Goal: Task Accomplishment & Management: Use online tool/utility

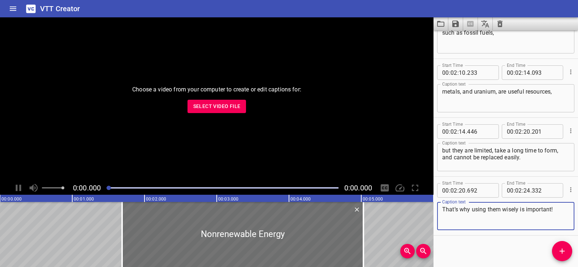
scroll to position [2033, 0]
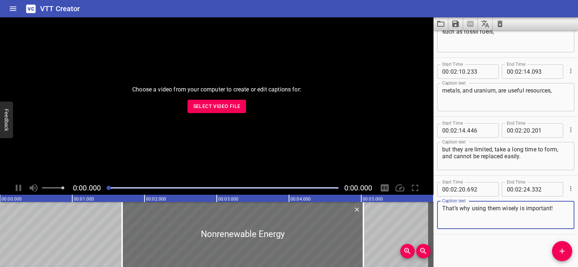
click at [501, 23] on icon "Clear captions" at bounding box center [499, 23] width 9 height 9
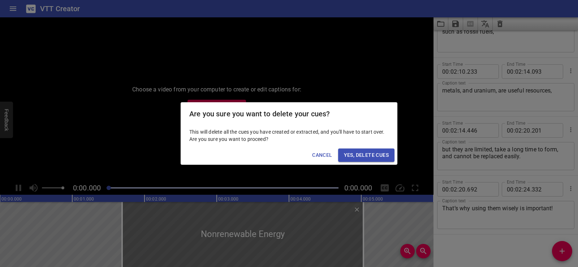
click at [362, 165] on div "Are you sure you want to delete your cues? This will delete all the cues you ha…" at bounding box center [289, 133] width 578 height 267
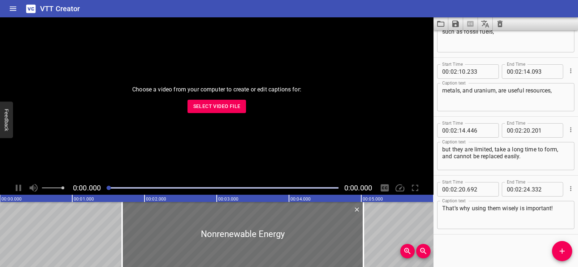
click at [501, 26] on icon "Clear captions" at bounding box center [499, 24] width 5 height 6
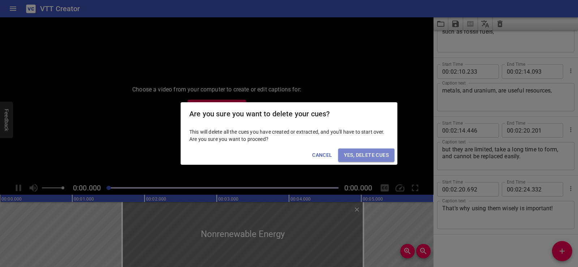
click at [358, 154] on span "Yes, Delete Cues" at bounding box center [366, 155] width 45 height 9
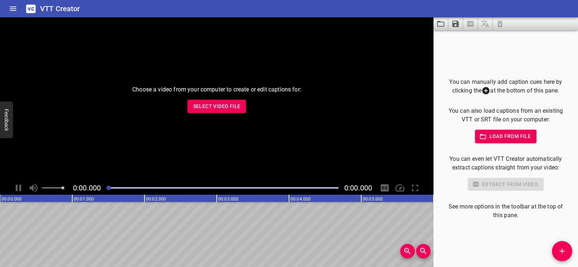
click at [196, 108] on span "Select Video File" at bounding box center [216, 106] width 47 height 9
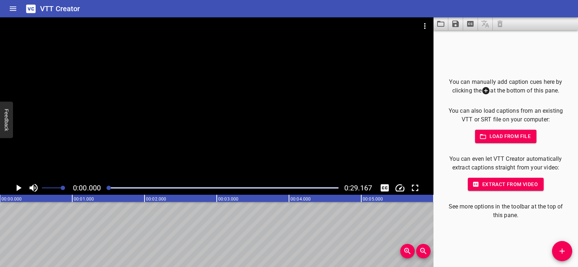
click at [497, 128] on div "You can manually add caption cues here by clicking the at the bottom of this pa…" at bounding box center [505, 149] width 121 height 142
click at [567, 256] on button "Add Cue" at bounding box center [562, 251] width 20 height 20
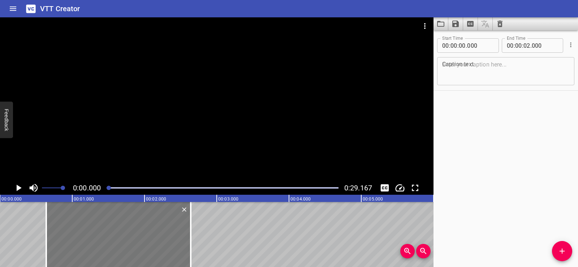
drag, startPoint x: 73, startPoint y: 241, endPoint x: 114, endPoint y: 246, distance: 41.1
click at [114, 246] on div at bounding box center [118, 234] width 144 height 65
type input "640"
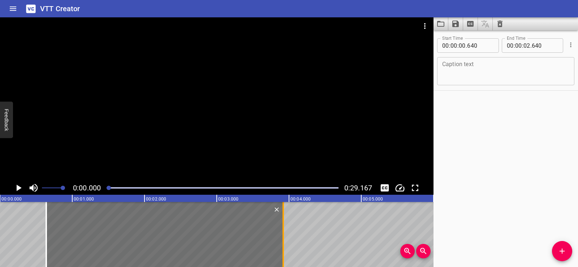
drag, startPoint x: 190, startPoint y: 257, endPoint x: 283, endPoint y: 248, distance: 93.2
click at [283, 248] on div at bounding box center [282, 234] width 1 height 65
type input "03"
type input "925"
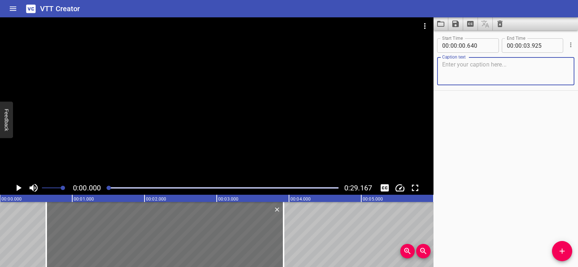
click at [460, 73] on textarea at bounding box center [505, 71] width 127 height 21
paste textarea "The path in a circuit usually consists of wires. Which are made of a conductor …"
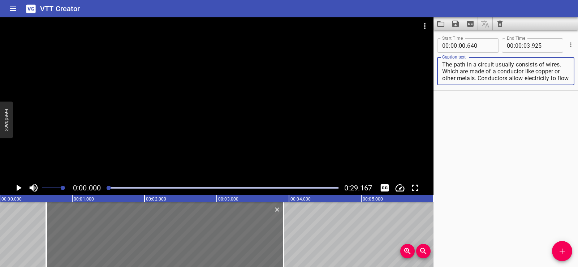
scroll to position [7, 0]
click at [501, 132] on div "Start Time 00 : 00 : 00 . 640 Start Time End Time 00 : 00 : 03 . 925 End Time C…" at bounding box center [505, 148] width 144 height 236
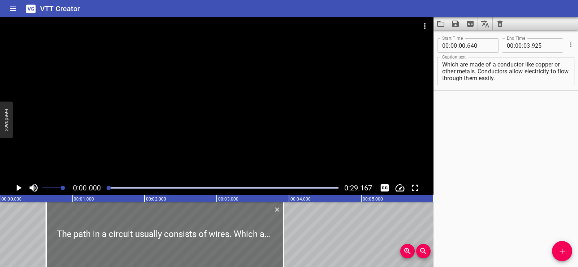
click at [168, 116] on div at bounding box center [216, 99] width 433 height 164
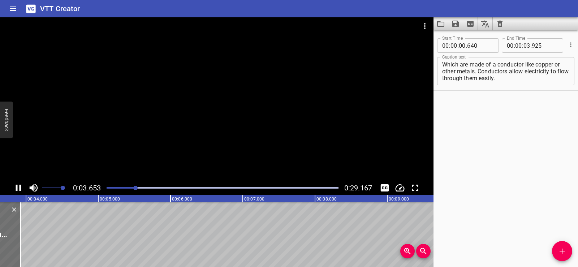
click at [218, 72] on div at bounding box center [216, 99] width 433 height 164
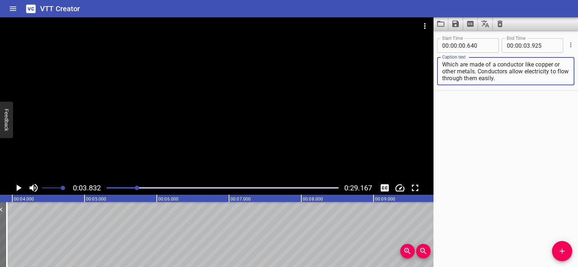
drag, startPoint x: 458, startPoint y: 70, endPoint x: 553, endPoint y: 87, distance: 96.4
click at [553, 87] on div "Start Time 00 : 00 : 00 . 640 Start Time End Time 00 : 00 : 03 . 925 End Time C…" at bounding box center [505, 61] width 144 height 58
type textarea "The path in a circuit usually consists of wires."
click at [560, 158] on div "Start Time 00 : 00 : 00 . 640 Start Time End Time 00 : 00 : 03 . 925 End Time C…" at bounding box center [505, 148] width 144 height 236
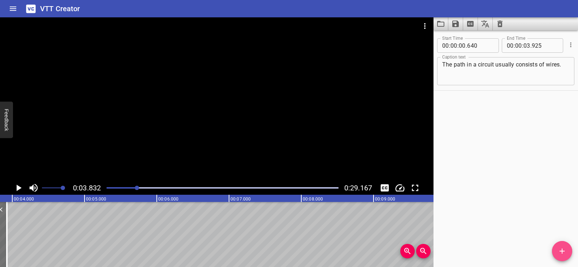
click at [559, 255] on button "Add Cue" at bounding box center [562, 251] width 20 height 20
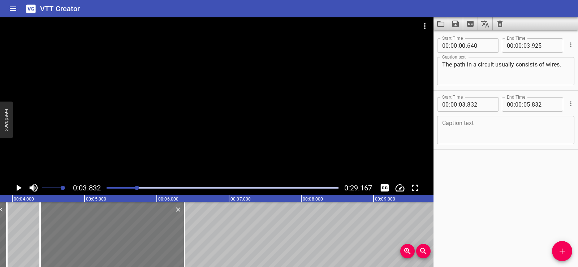
drag, startPoint x: 114, startPoint y: 226, endPoint x: 156, endPoint y: 232, distance: 42.6
click at [154, 232] on div at bounding box center [112, 234] width 144 height 65
type input "04"
type input "392"
type input "06"
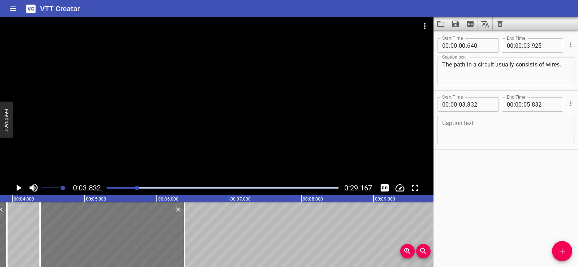
type input "392"
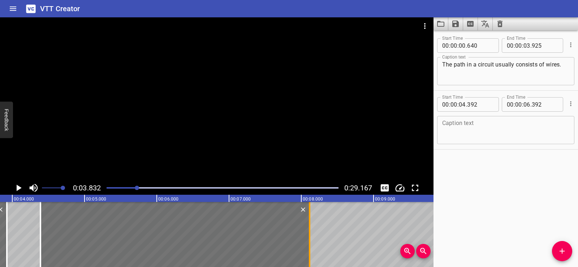
drag, startPoint x: 186, startPoint y: 240, endPoint x: 311, endPoint y: 236, distance: 124.6
click at [311, 236] on div at bounding box center [309, 234] width 7 height 65
type input "08"
type input "117"
click at [527, 164] on div "Start Time 00 : 00 : 00 . 640 Start Time End Time 00 : 00 : 03 . 925 End Time C…" at bounding box center [505, 148] width 144 height 236
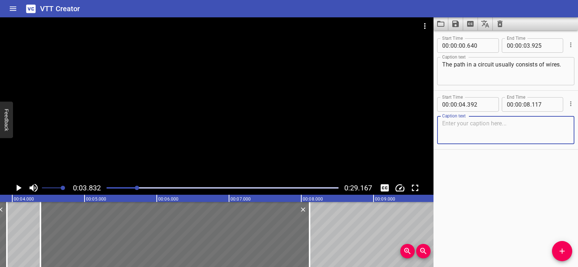
click at [458, 129] on textarea at bounding box center [505, 130] width 127 height 21
paste textarea "Which are made of a conductor like copper or other metals. Conductors allow ele…"
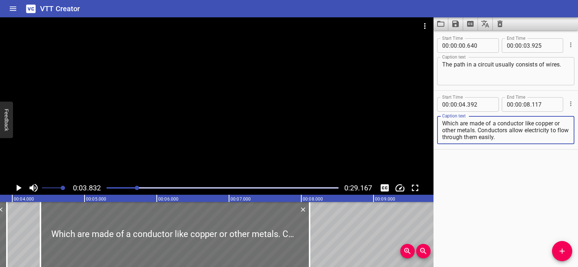
drag, startPoint x: 539, startPoint y: 155, endPoint x: 528, endPoint y: 144, distance: 15.3
click at [539, 155] on div "Start Time 00 : 00 : 00 . 640 Start Time End Time 00 : 00 : 03 . 925 End Time C…" at bounding box center [505, 148] width 144 height 236
drag, startPoint x: 478, startPoint y: 128, endPoint x: 518, endPoint y: 141, distance: 42.1
click at [518, 141] on div "Which are made of a conductor like copper or other metals. Conductors allow ele…" at bounding box center [505, 130] width 137 height 28
type textarea "Which are made of a conductor like copper or other metals."
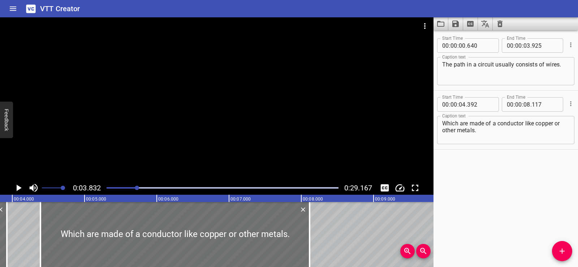
click at [486, 157] on div "Start Time 00 : 00 : 00 . 640 Start Time End Time 00 : 00 : 03 . 925 End Time C…" at bounding box center [505, 148] width 144 height 236
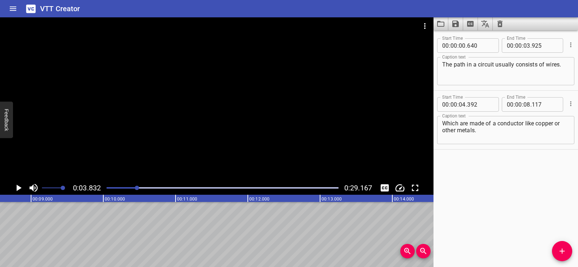
scroll to position [0, 593]
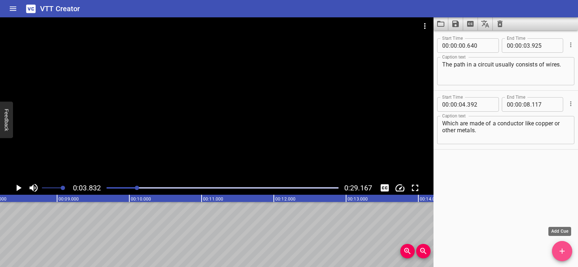
click at [553, 251] on span "Add Cue" at bounding box center [562, 251] width 20 height 9
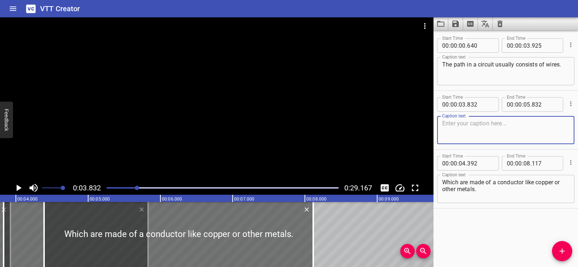
scroll to position [0, 265]
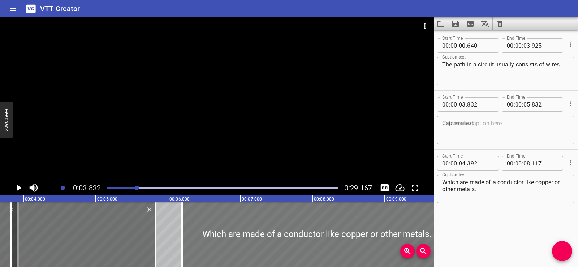
drag, startPoint x: 134, startPoint y: 228, endPoint x: 256, endPoint y: 236, distance: 121.6
click at [256, 236] on div at bounding box center [316, 234] width 269 height 65
type input "06"
type input "197"
type input "09"
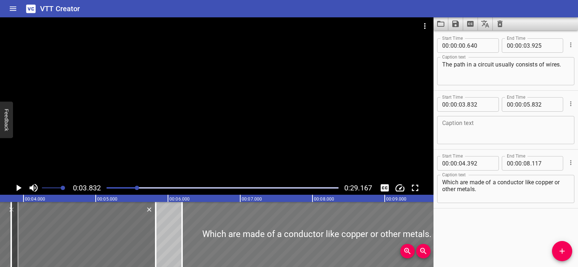
type input "922"
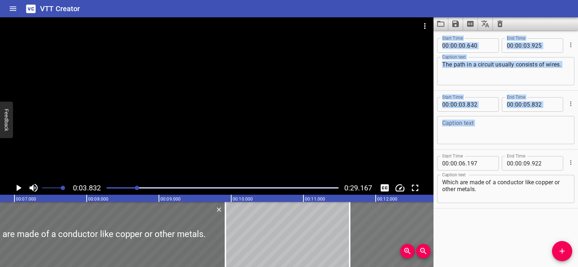
scroll to position [0, 546]
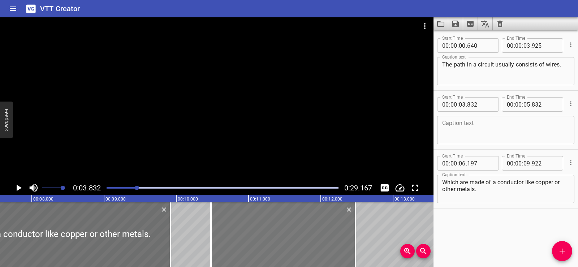
drag, startPoint x: 113, startPoint y: 236, endPoint x: 313, endPoint y: 241, distance: 199.7
type input "10"
type input "482"
type input "12"
type input "482"
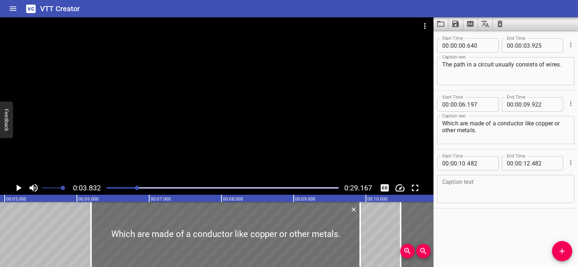
scroll to position [0, 356]
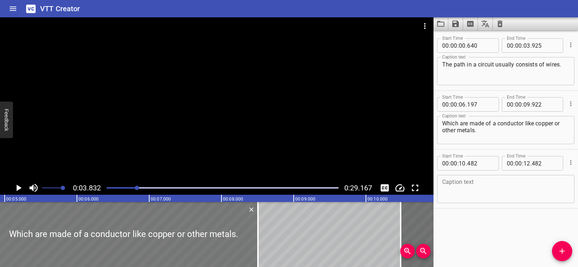
drag, startPoint x: 250, startPoint y: 239, endPoint x: 151, endPoint y: 242, distance: 99.0
click at [148, 237] on div at bounding box center [123, 234] width 269 height 65
type input "04"
type input "782"
type input "08"
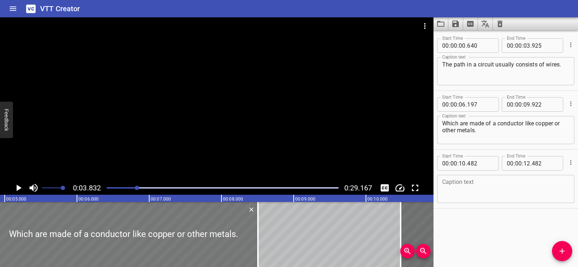
type input "507"
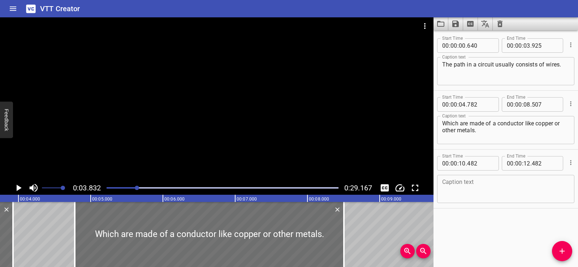
scroll to position [0, 260]
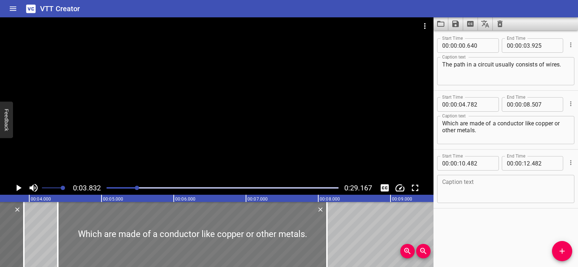
drag, startPoint x: 204, startPoint y: 241, endPoint x: 176, endPoint y: 242, distance: 27.8
click at [176, 242] on div at bounding box center [192, 234] width 269 height 65
type input "397"
type input "122"
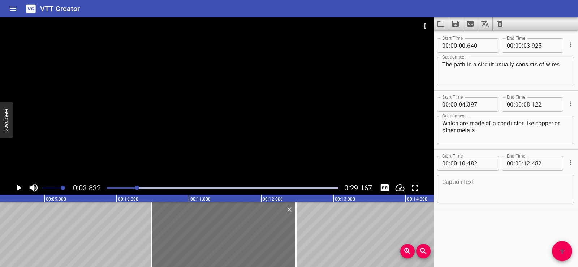
scroll to position [0, 565]
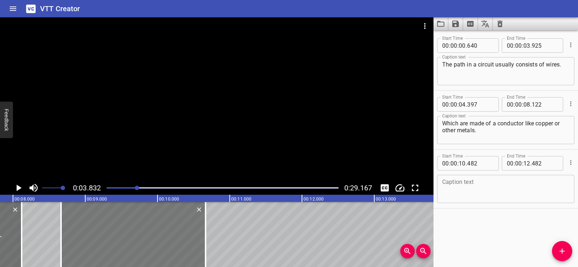
drag, startPoint x: 300, startPoint y: 233, endPoint x: 169, endPoint y: 239, distance: 131.2
click at [169, 239] on div at bounding box center [133, 234] width 144 height 65
type input "08"
type input "667"
type input "10"
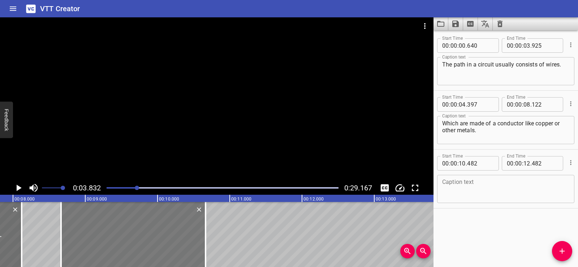
type input "667"
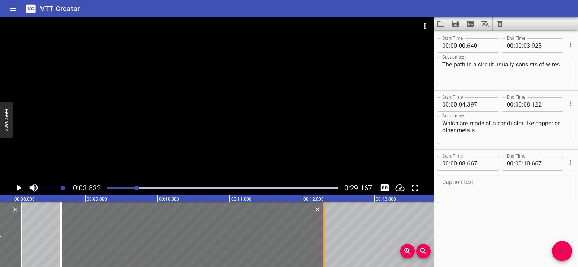
drag, startPoint x: 204, startPoint y: 241, endPoint x: 322, endPoint y: 244, distance: 118.4
click at [322, 244] on div at bounding box center [323, 234] width 7 height 65
type input "12"
type input "307"
click at [560, 225] on div "Start Time 00 : 00 : 00 . 640 Start Time End Time 00 : 00 : 03 . 925 End Time C…" at bounding box center [505, 148] width 144 height 236
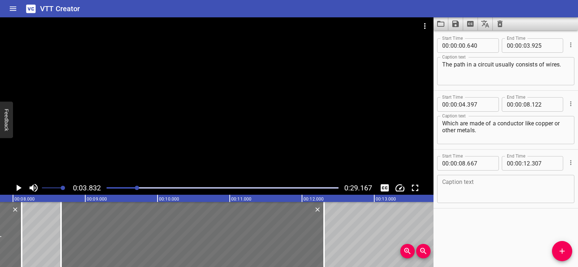
click at [477, 187] on textarea at bounding box center [505, 189] width 127 height 21
paste textarea "Conductors allow electricity to flow through them easily."
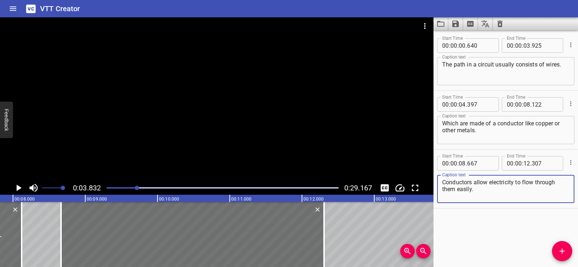
type textarea "Conductors allow electricity to flow through them easily."
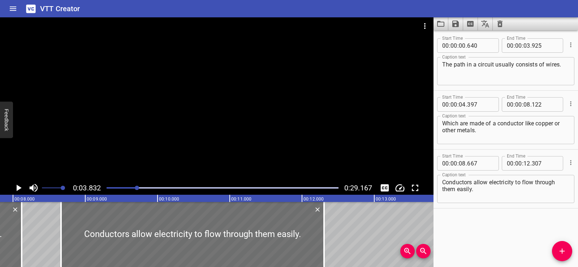
click at [479, 222] on div "Start Time 00 : 00 : 00 . 640 Start Time End Time 00 : 00 : 03 . 925 End Time C…" at bounding box center [505, 148] width 144 height 236
click at [205, 134] on div at bounding box center [216, 99] width 433 height 164
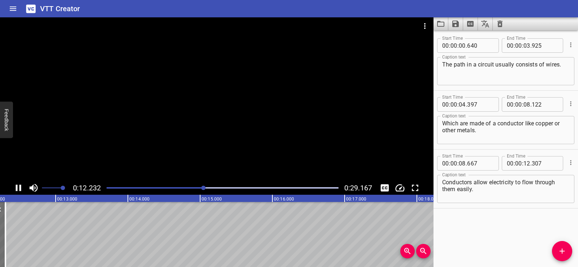
click at [220, 91] on div at bounding box center [216, 99] width 433 height 164
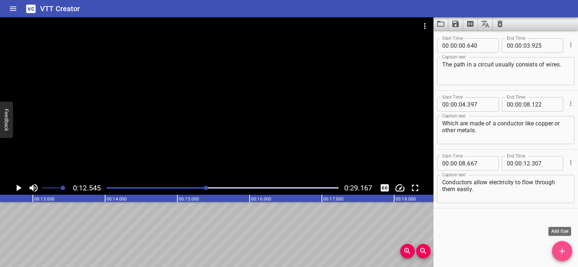
click at [562, 249] on icon "Add Cue" at bounding box center [561, 250] width 5 height 5
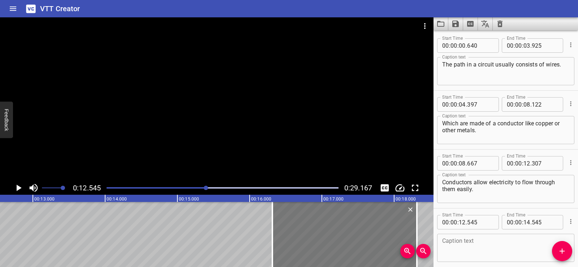
drag, startPoint x: 73, startPoint y: 234, endPoint x: 346, endPoint y: 234, distance: 273.2
click at [346, 234] on div at bounding box center [344, 234] width 144 height 65
type input "16"
type input "330"
type input "18"
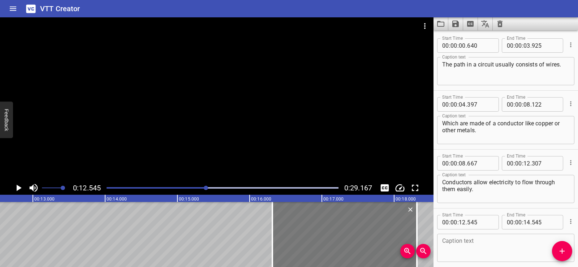
type input "330"
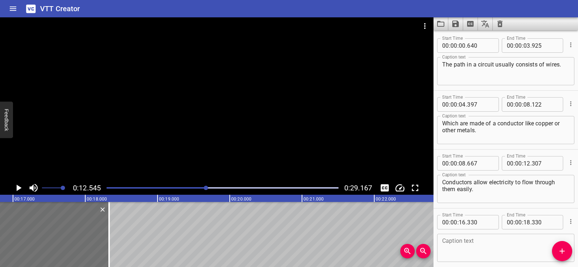
scroll to position [0, 1121]
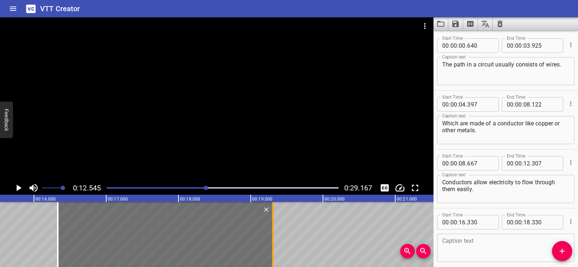
drag, startPoint x: 201, startPoint y: 249, endPoint x: 272, endPoint y: 250, distance: 70.4
click at [272, 250] on div at bounding box center [272, 234] width 1 height 65
type input "19"
type input "305"
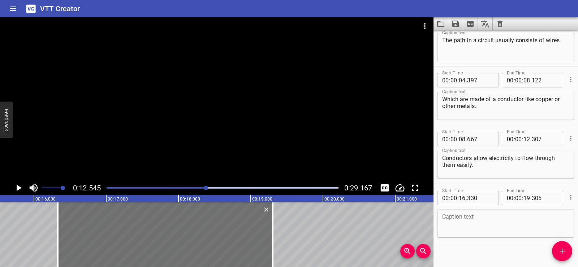
scroll to position [33, 0]
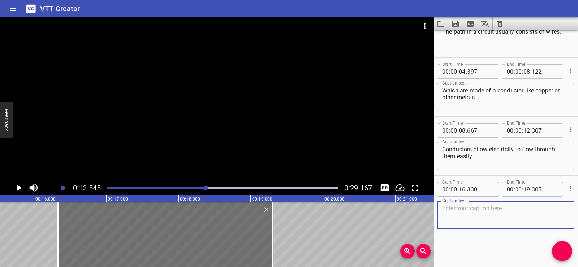
click at [481, 213] on textarea at bounding box center [505, 215] width 127 height 21
paste textarea "Wires have an insulator like plastic on them."
type textarea "Wires have an insulator like plastic on them."
click at [473, 240] on div "Start Time 00 : 00 : 00 . 640 Start Time End Time 00 : 00 : 03 . 925 End Time C…" at bounding box center [505, 148] width 144 height 236
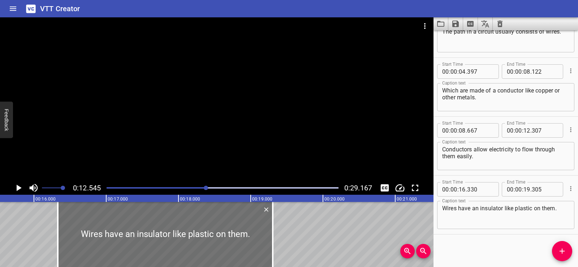
click at [238, 80] on div at bounding box center [216, 99] width 433 height 164
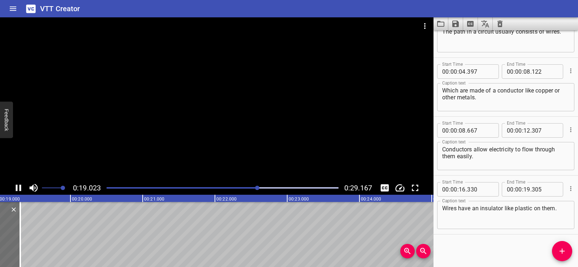
click at [204, 83] on div at bounding box center [216, 99] width 433 height 164
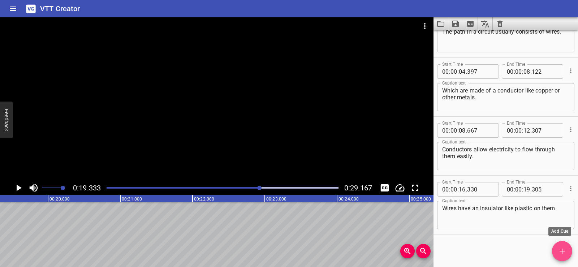
click at [566, 249] on span "Add Cue" at bounding box center [562, 251] width 20 height 9
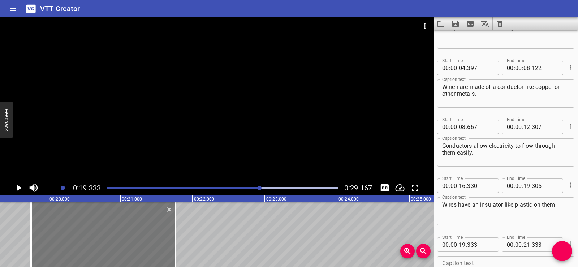
drag, startPoint x: 61, startPoint y: 228, endPoint x: 92, endPoint y: 234, distance: 31.5
click at [92, 234] on div at bounding box center [103, 234] width 144 height 65
type input "763"
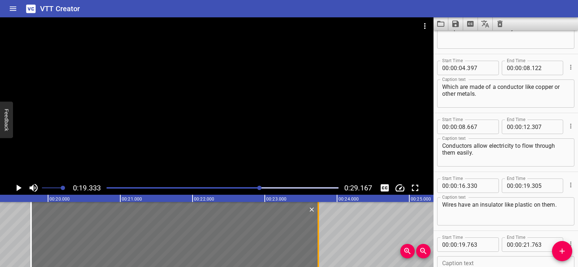
drag, startPoint x: 174, startPoint y: 246, endPoint x: 318, endPoint y: 240, distance: 143.8
click at [318, 240] on div at bounding box center [317, 234] width 7 height 65
type input "23"
type input "753"
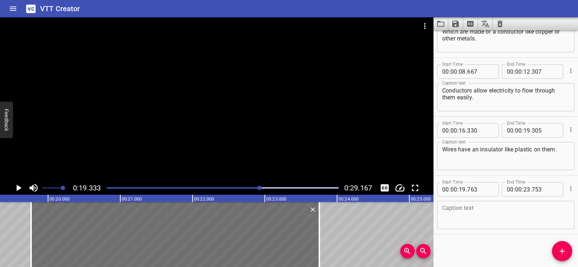
click at [435, 212] on div "Start Time 00 : 00 : 19 . 763 Start Time End Time 00 : 00 : 23 . 753 End Time C…" at bounding box center [505, 204] width 144 height 58
click at [462, 212] on textarea at bounding box center [505, 215] width 127 height 21
paste textarea "Insulators slow or stop the flow of electricity."
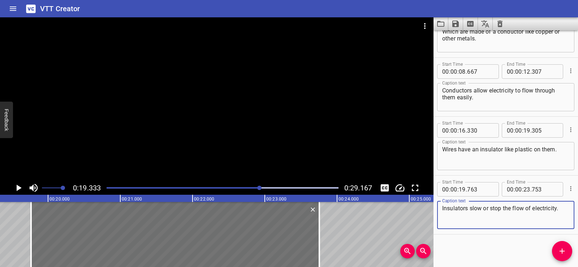
type textarea "Insulators slow or stop the flow of electricity."
click at [468, 234] on div "Start Time 00 : 00 : 19 . 763 Start Time End Time 00 : 00 : 23 . 753 End Time C…" at bounding box center [505, 204] width 144 height 58
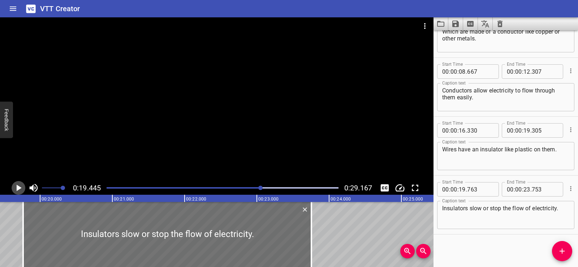
click at [17, 186] on icon "Play/Pause" at bounding box center [19, 187] width 5 height 6
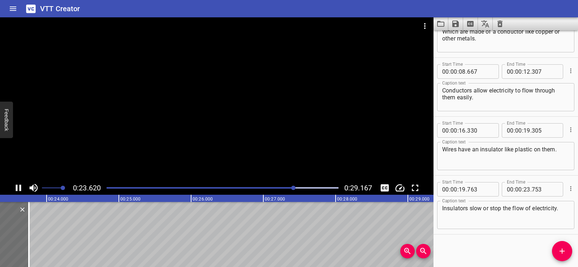
click at [256, 97] on div at bounding box center [216, 99] width 433 height 164
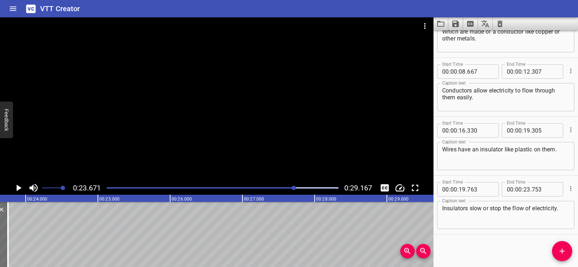
scroll to position [0, 1709]
click at [568, 251] on span "Add Cue" at bounding box center [562, 251] width 20 height 9
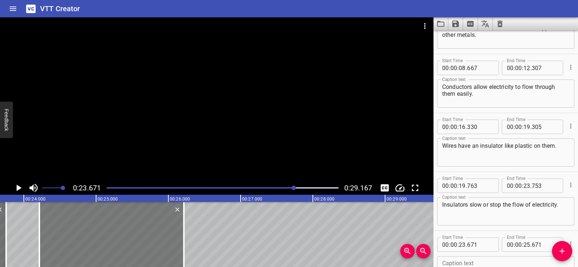
drag, startPoint x: 90, startPoint y: 225, endPoint x: 100, endPoint y: 226, distance: 10.8
click at [100, 226] on div at bounding box center [111, 234] width 144 height 65
type input "24"
type input "216"
type input "26"
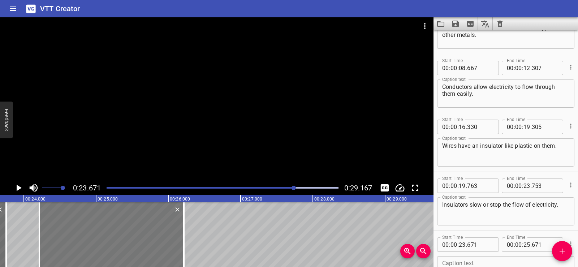
type input "216"
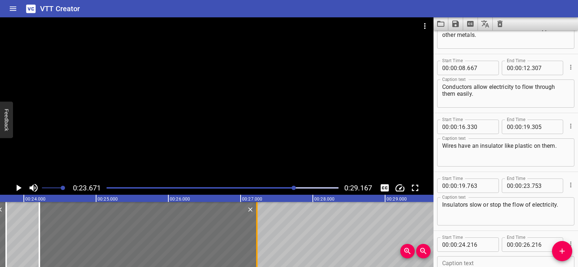
drag, startPoint x: 182, startPoint y: 245, endPoint x: 254, endPoint y: 244, distance: 72.9
click at [254, 244] on div at bounding box center [256, 234] width 7 height 65
type input "27"
type input "226"
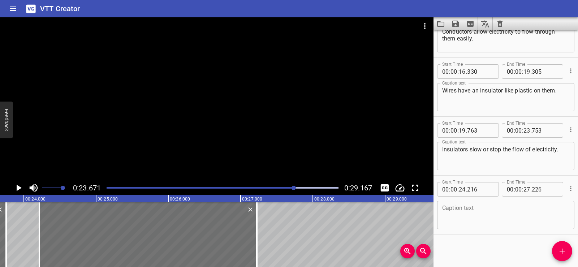
click at [485, 221] on textarea at bounding box center [505, 215] width 127 height 21
paste textarea "This prevents you from getting shocked if you touch a wire!"
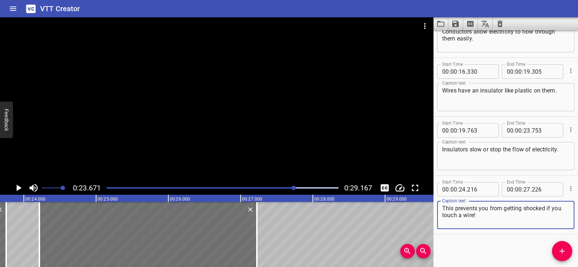
type textarea "This prevents you from getting shocked if you touch a wire!"
click at [480, 243] on div "Start Time 00 : 00 : 00 . 640 Start Time End Time 00 : 00 : 03 . 925 End Time C…" at bounding box center [505, 148] width 144 height 236
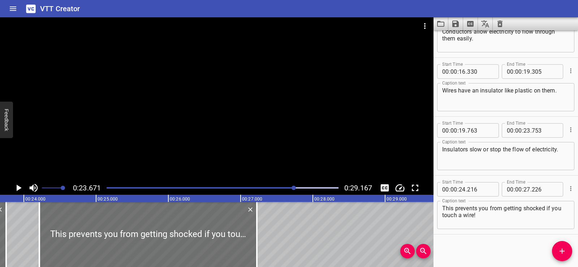
click at [22, 226] on div "The path in a circuit usually consists of wires. Which are made of a conductor …" at bounding box center [456, 234] width 4331 height 65
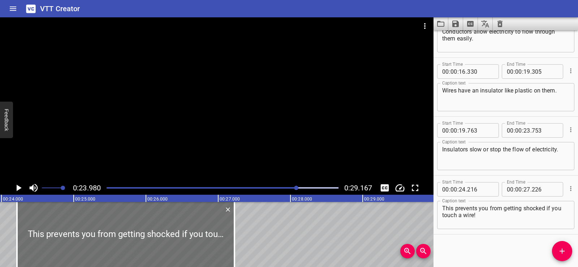
click at [221, 77] on div at bounding box center [216, 99] width 433 height 164
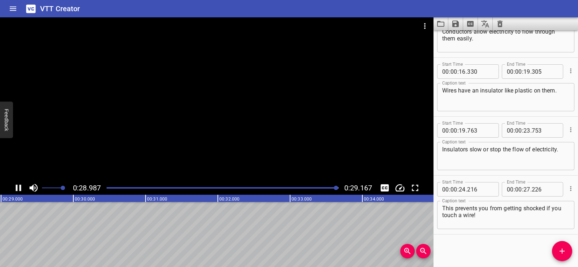
scroll to position [0, 2105]
click at [457, 22] on icon "Save captions to file" at bounding box center [455, 24] width 6 height 6
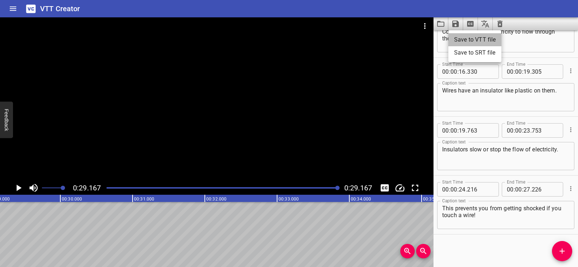
click at [474, 43] on li "Save to VTT file" at bounding box center [474, 39] width 53 height 13
